Goal: Information Seeking & Learning: Learn about a topic

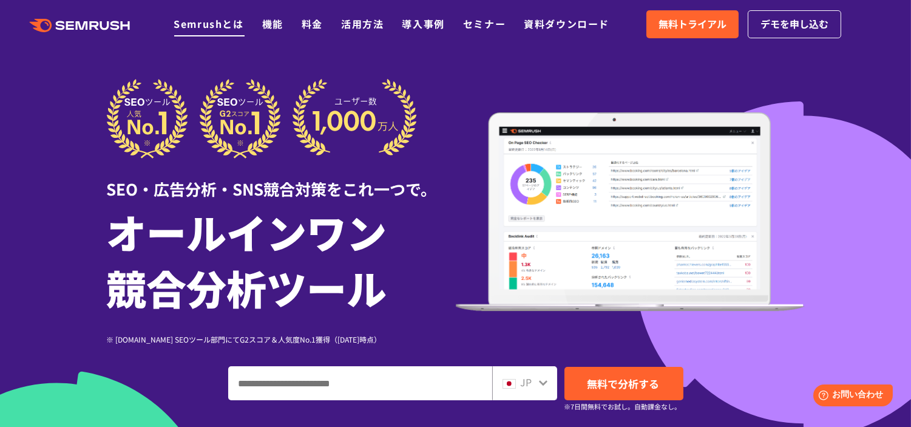
click at [191, 16] on li "Semrushとは" at bounding box center [209, 24] width 70 height 16
click at [274, 27] on link "機能" at bounding box center [272, 23] width 21 height 15
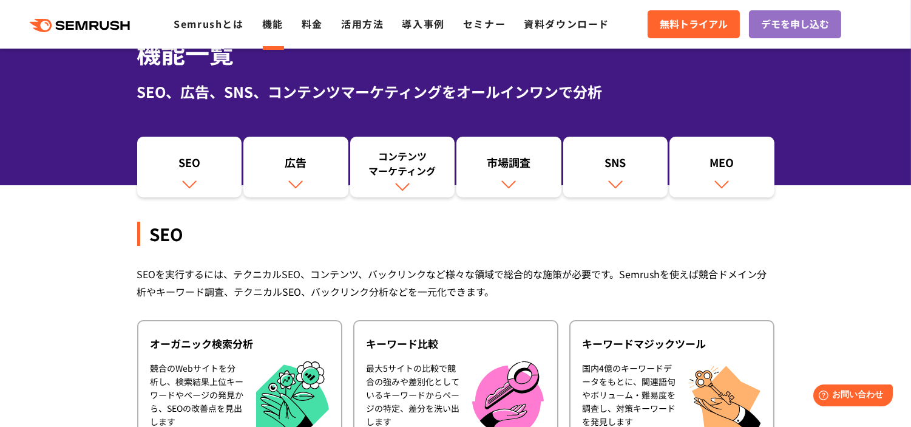
scroll to position [67, 0]
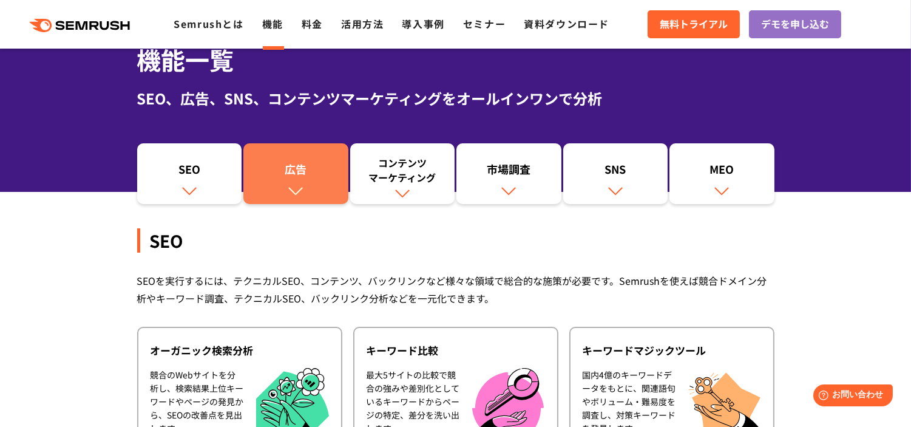
click at [304, 180] on div "広告" at bounding box center [295, 171] width 93 height 21
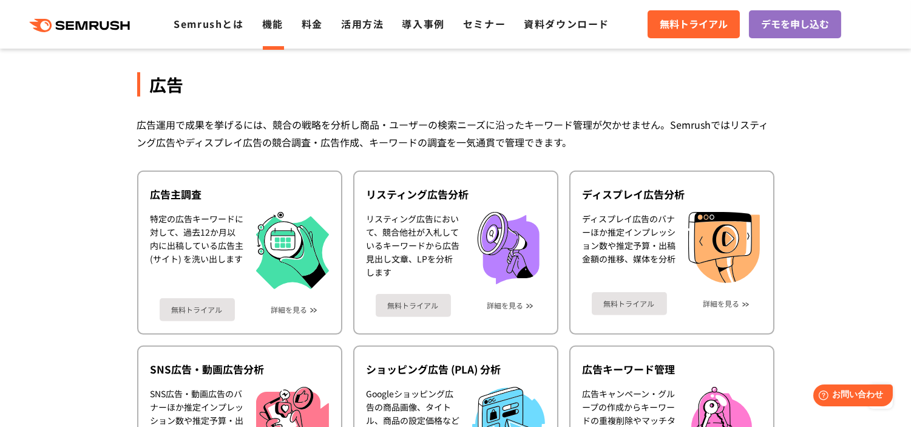
scroll to position [1071, 0]
